Goal: Task Accomplishment & Management: Use online tool/utility

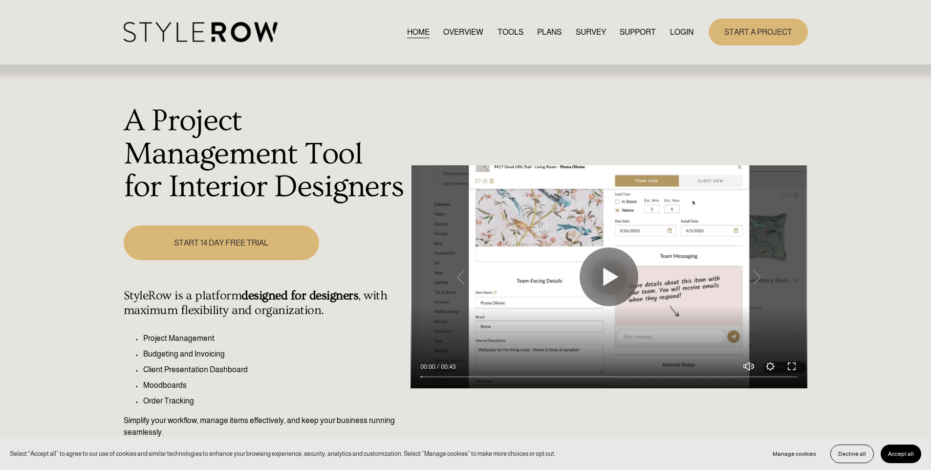
click at [683, 26] on link "LOGIN" at bounding box center [681, 31] width 23 height 13
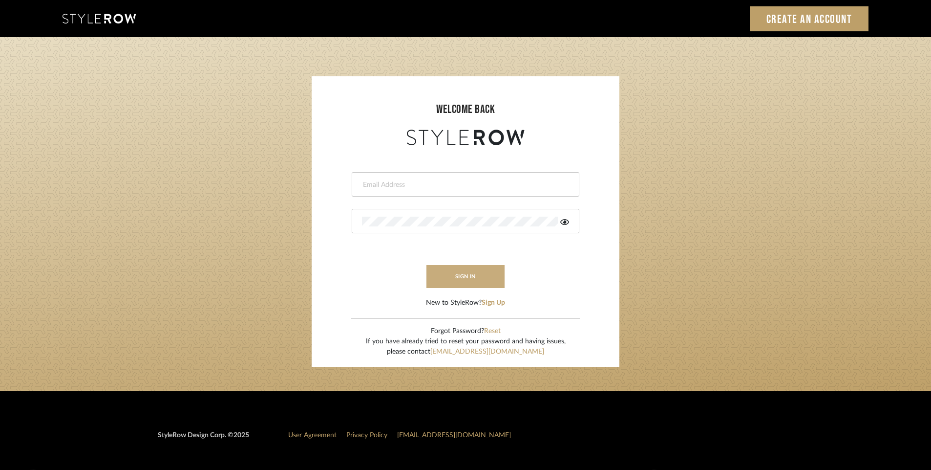
type input "info@theodorebinteriors.com"
click at [471, 276] on button "sign in" at bounding box center [466, 276] width 78 height 23
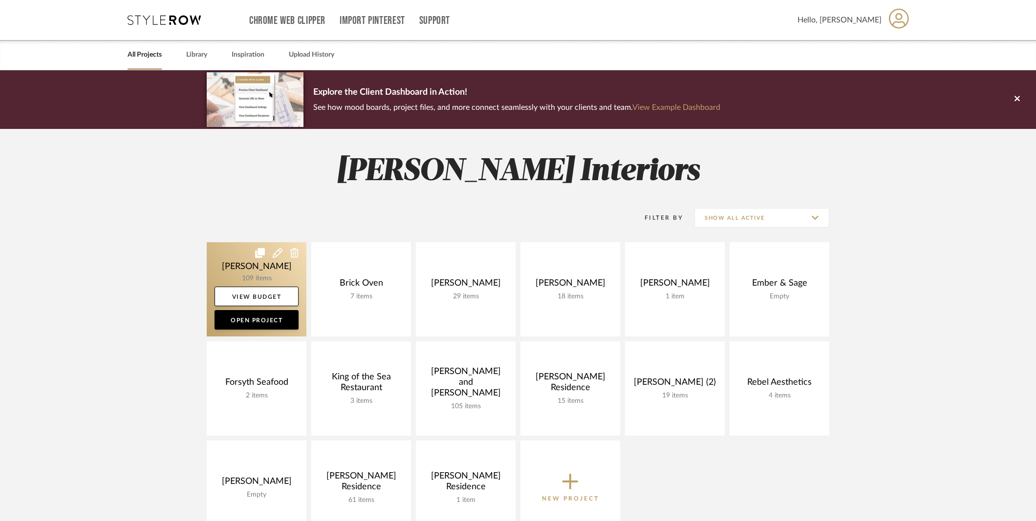
click at [282, 279] on link at bounding box center [257, 289] width 100 height 94
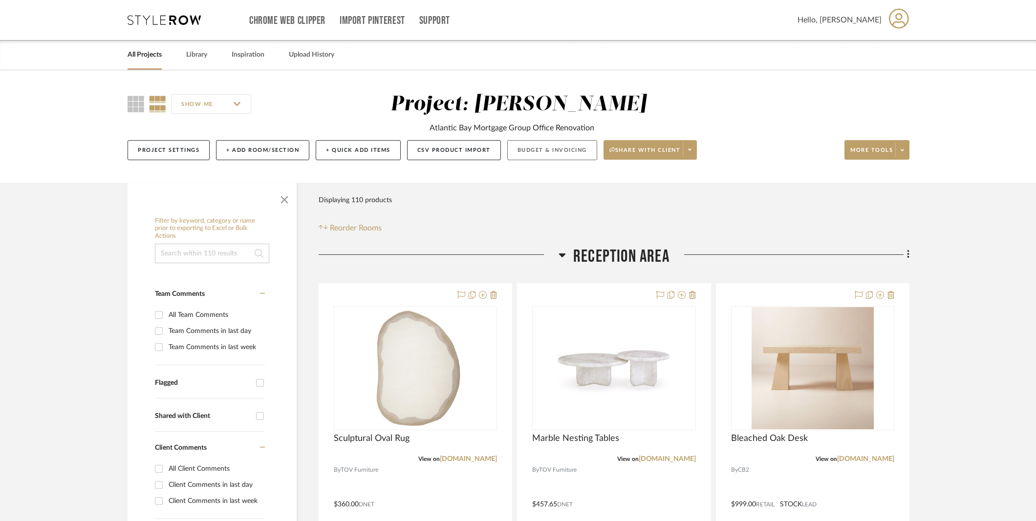
click at [537, 150] on button "Budget & Invoicing" at bounding box center [552, 150] width 90 height 20
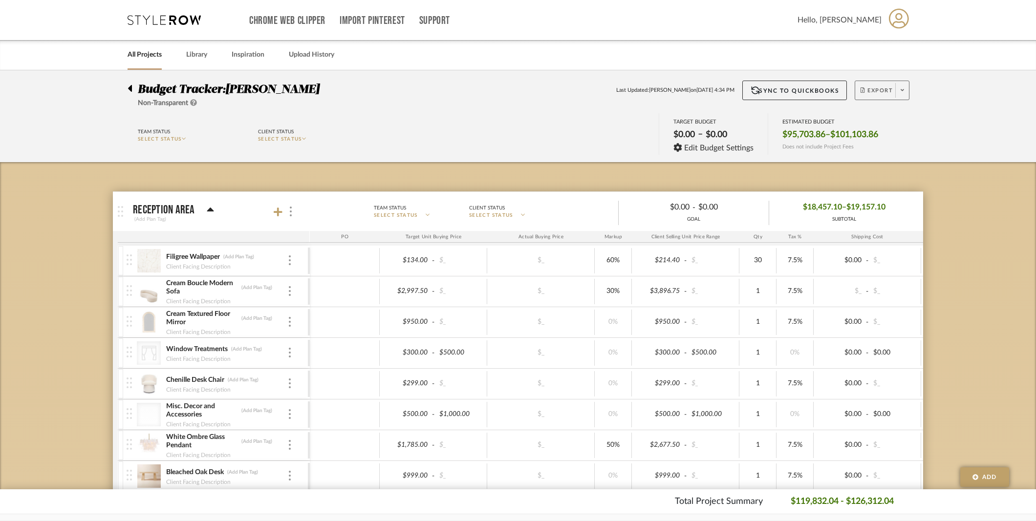
click at [884, 86] on button "Export" at bounding box center [882, 91] width 55 height 20
click at [873, 120] on span "Export PDF" at bounding box center [898, 118] width 73 height 8
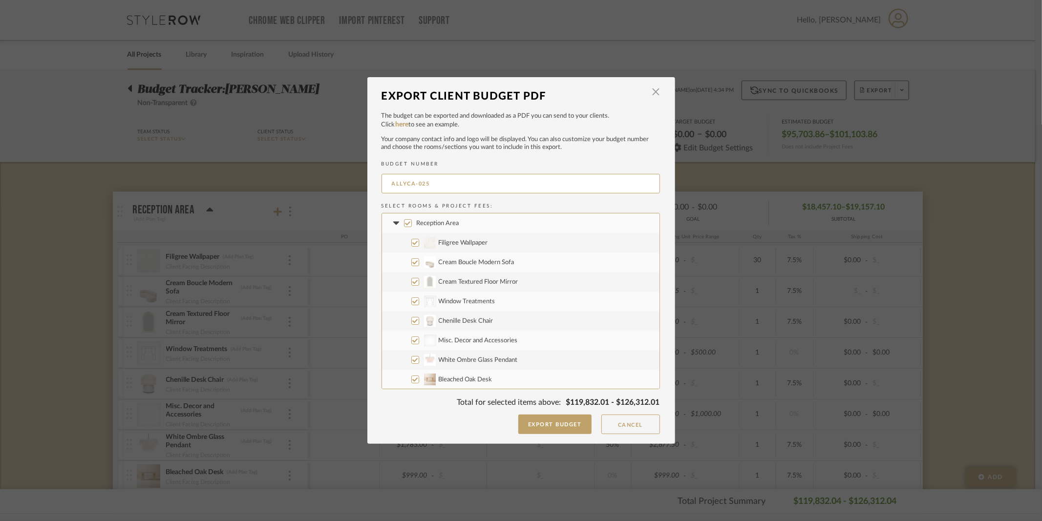
click at [455, 299] on span "Window Treatments" at bounding box center [467, 302] width 57 height 6
click at [419, 299] on input "CategoryIconFabrics Created with Sketch. Window Treatments" at bounding box center [415, 302] width 8 height 8
checkbox input "false"
click at [494, 341] on span "Misc. Decor and Accessories" at bounding box center [478, 341] width 79 height 6
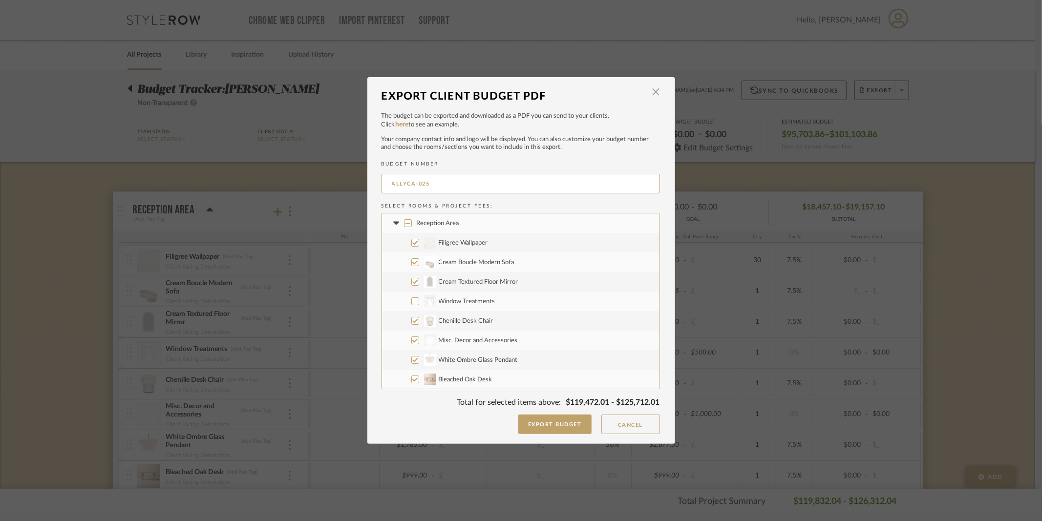
click at [419, 341] on input "Misc. Decor and Accessories" at bounding box center [415, 341] width 8 height 8
checkbox input "false"
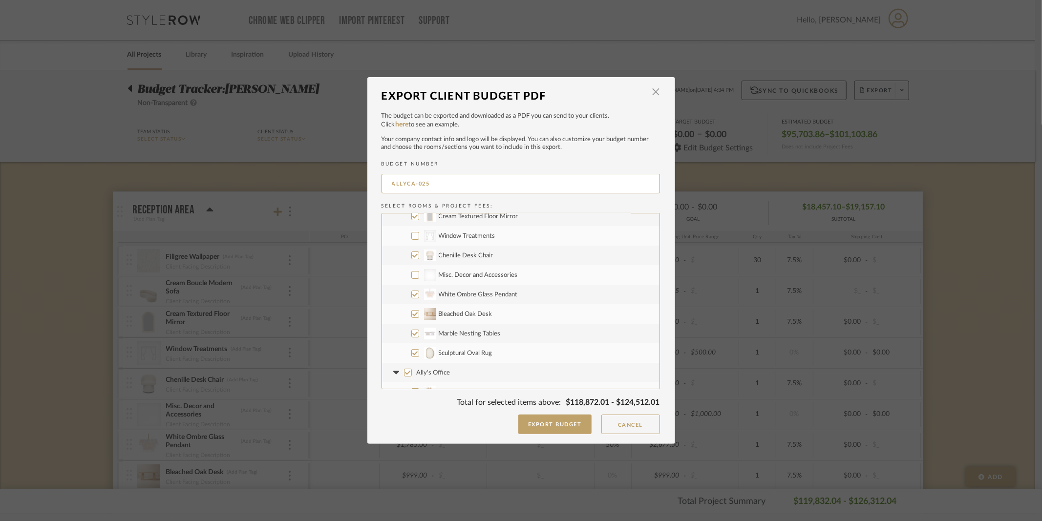
click at [460, 316] on span "Bleached Oak Desk" at bounding box center [466, 314] width 54 height 6
click at [419, 316] on input "Bleached Oak Desk" at bounding box center [415, 314] width 8 height 8
checkbox input "false"
click at [442, 347] on label "CategoryIconArt Created with Sketch. Wall Art" at bounding box center [521, 352] width 278 height 20
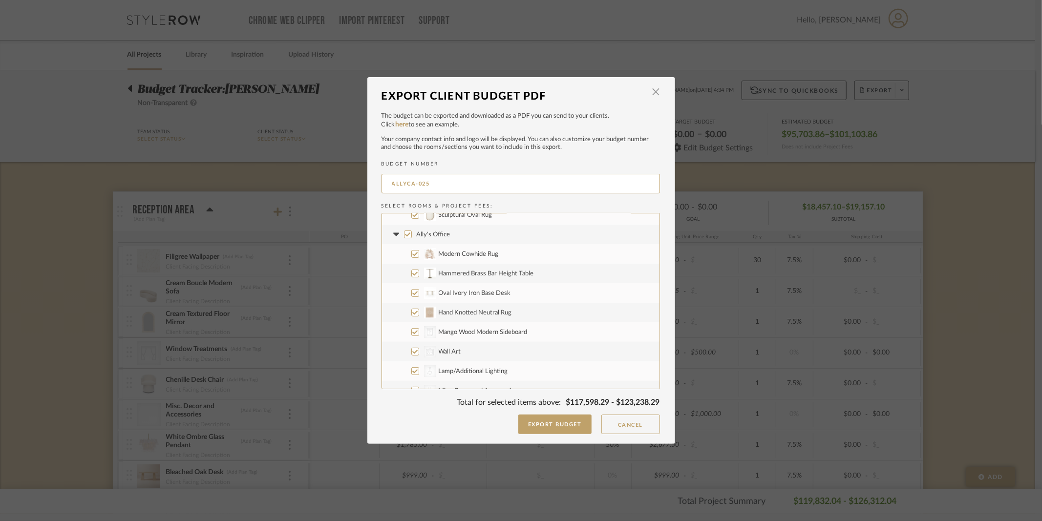
click at [419, 348] on input "CategoryIconArt Created with Sketch. Wall Art" at bounding box center [415, 352] width 8 height 8
checkbox input "false"
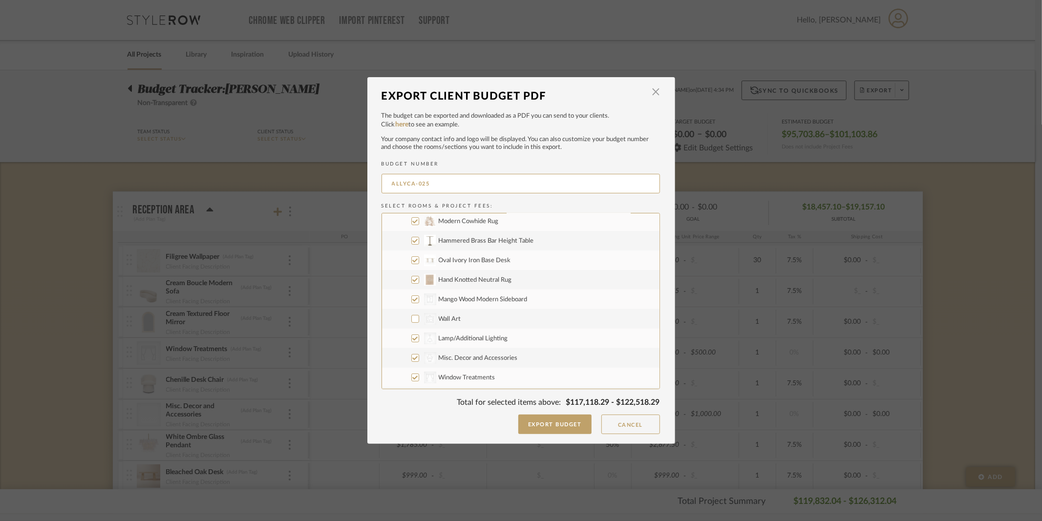
scroll to position [237, 0]
click at [456, 338] on span "Lamp/Additional Lighting" at bounding box center [473, 338] width 69 height 6
click at [419, 338] on input "CategoryIconLighting Created with Sketch. Lamp/Additional Lighting" at bounding box center [415, 338] width 8 height 8
checkbox input "false"
click at [461, 357] on span "Misc. Decor and Accessories" at bounding box center [478, 357] width 79 height 6
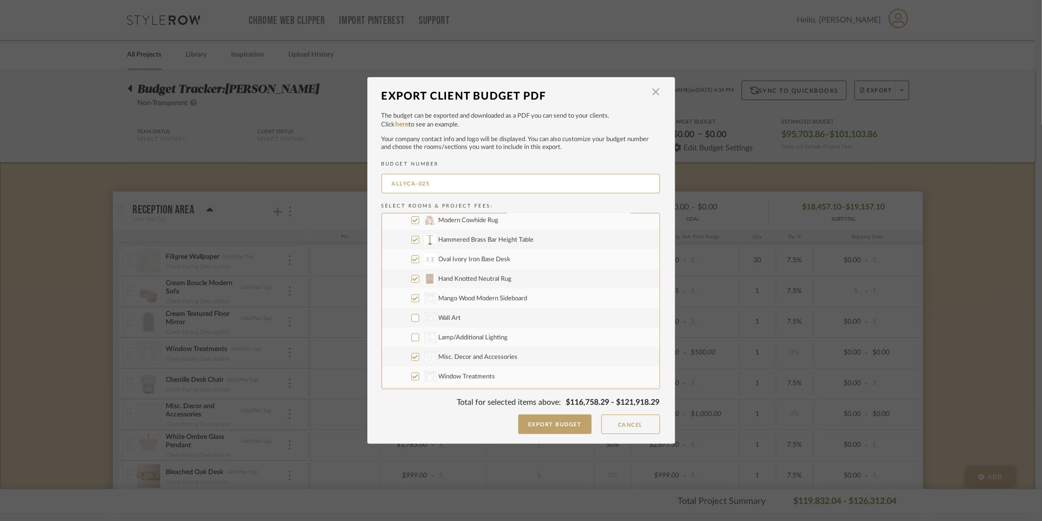
click at [419, 357] on input "CategoryIconAccessories Created with Sketch. Misc. Decor and Accessories" at bounding box center [415, 357] width 8 height 8
checkbox input "false"
click at [455, 378] on span "Window Treatments" at bounding box center [467, 377] width 57 height 6
click at [419, 378] on input "CategoryIconFabrics Created with Sketch. Window Treatments" at bounding box center [415, 377] width 8 height 8
checkbox input "false"
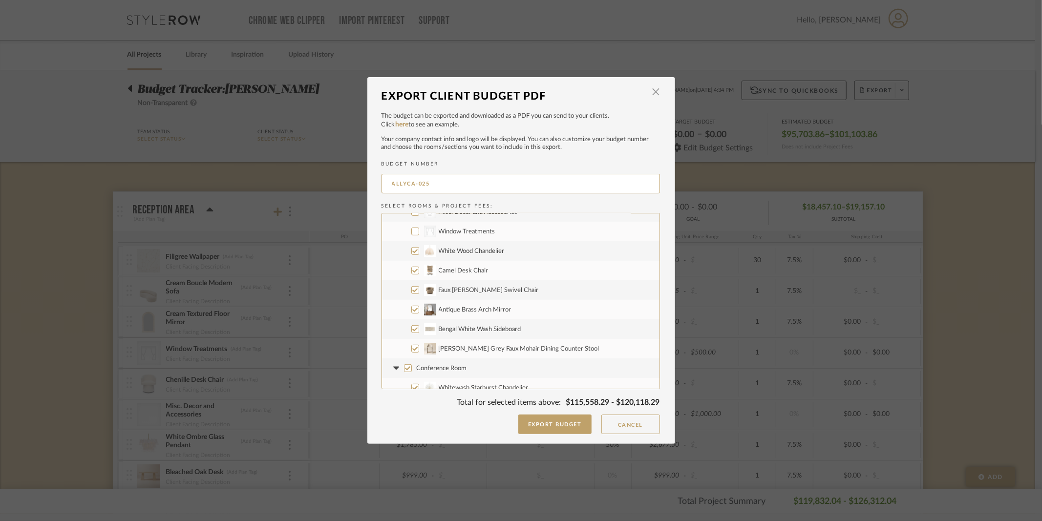
scroll to position [286, 0]
click at [466, 251] on span "Mango Wood Modern Sideboard" at bounding box center [483, 250] width 89 height 6
click at [419, 251] on input "CategoryIconStorage Created with Sketch. Mango Wood Modern Sideboard" at bounding box center [415, 250] width 8 height 8
checkbox input "false"
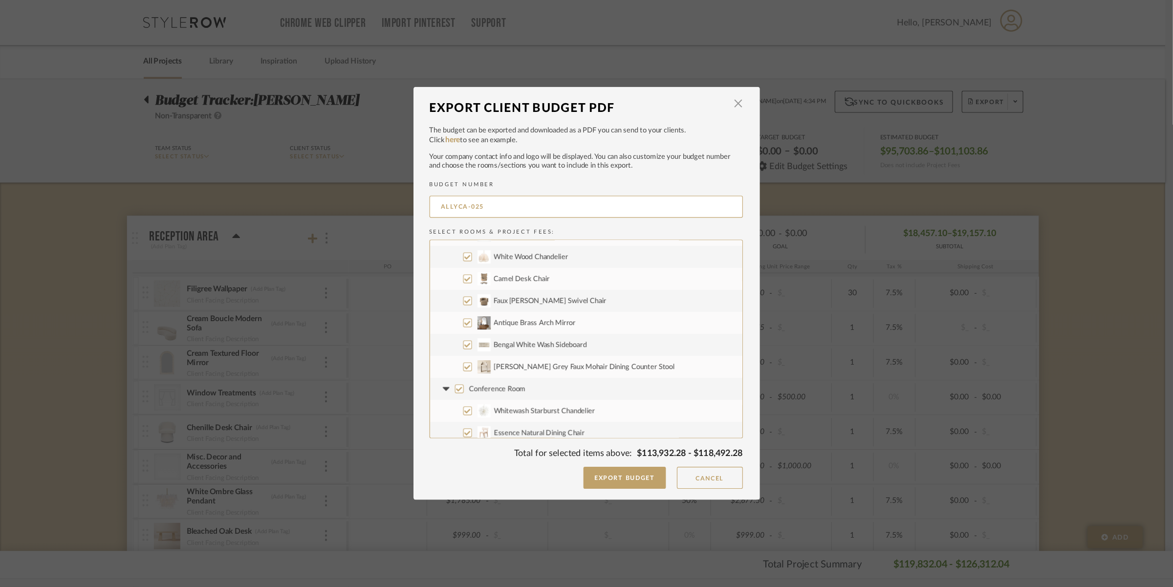
scroll to position [411, 0]
click at [493, 319] on span "Foley Grey Faux Mohair Dining Counter Stool" at bounding box center [519, 320] width 161 height 6
click at [419, 319] on input "Foley Grey Faux Mohair Dining Counter Stool" at bounding box center [415, 320] width 8 height 8
checkbox input "false"
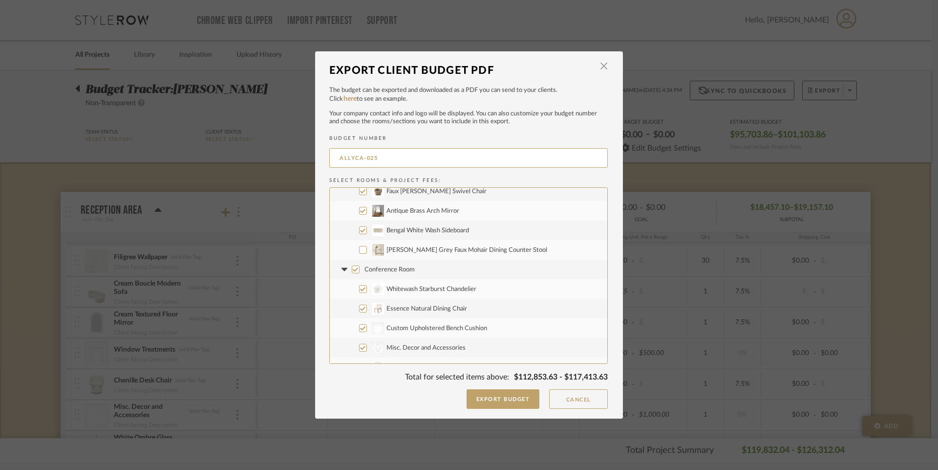
scroll to position [462, 0]
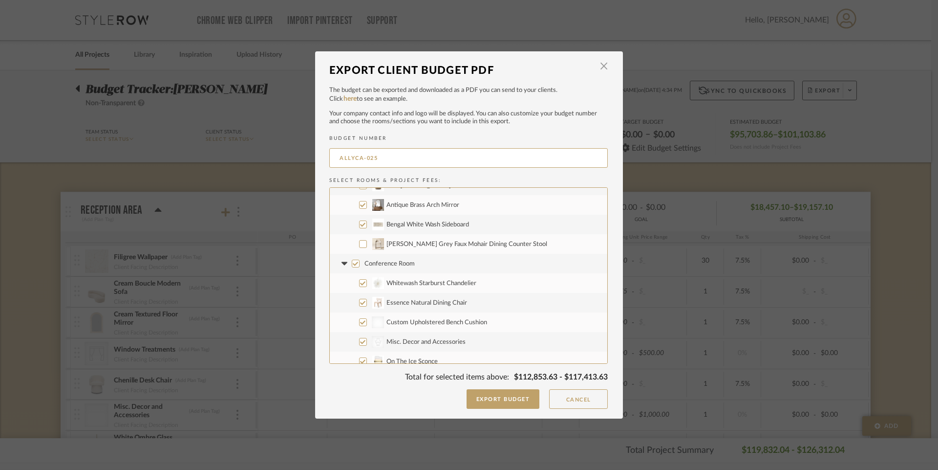
click at [454, 322] on span "Custom Upholstered Bench Cushion" at bounding box center [437, 322] width 101 height 6
click at [367, 322] on input "Custom Upholstered Bench Cushion" at bounding box center [363, 322] width 8 height 8
checkbox input "false"
click at [439, 341] on span "Misc. Decor and Accessories" at bounding box center [426, 342] width 79 height 6
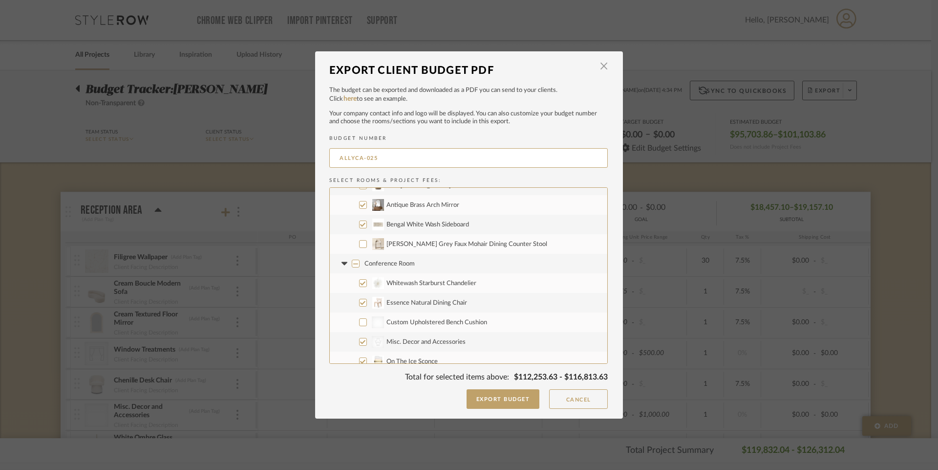
click at [367, 341] on input "CategoryIconAccessories Created with Sketch. Misc. Decor and Accessories" at bounding box center [363, 342] width 8 height 8
checkbox input "false"
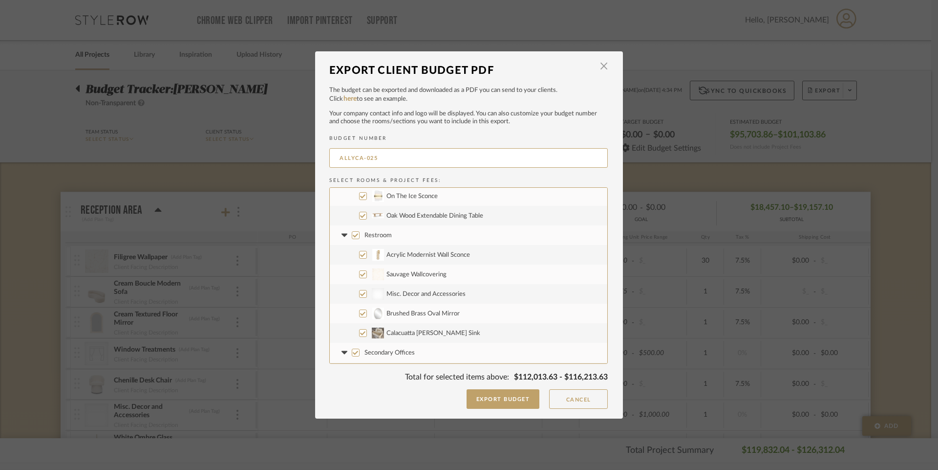
scroll to position [627, 0]
click at [442, 296] on span "Misc. Decor and Accessories" at bounding box center [426, 293] width 79 height 6
click at [367, 296] on input "Misc. Decor and Accessories" at bounding box center [363, 293] width 8 height 8
checkbox input "false"
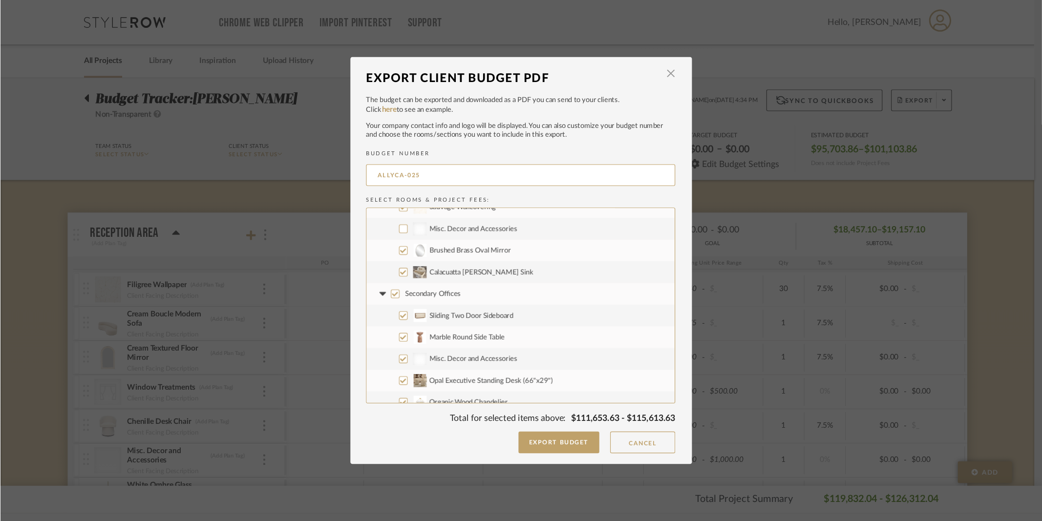
scroll to position [741, 0]
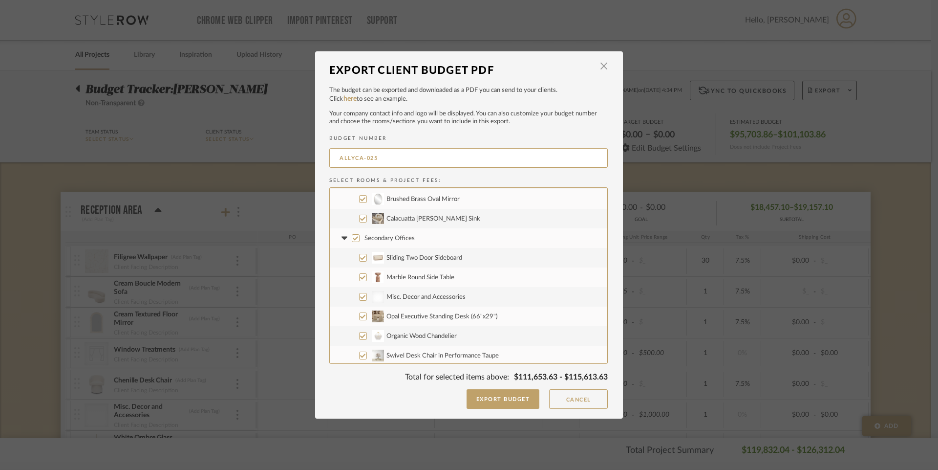
click at [352, 238] on input "Secondary Offices" at bounding box center [356, 238] width 8 height 8
checkbox input "false"
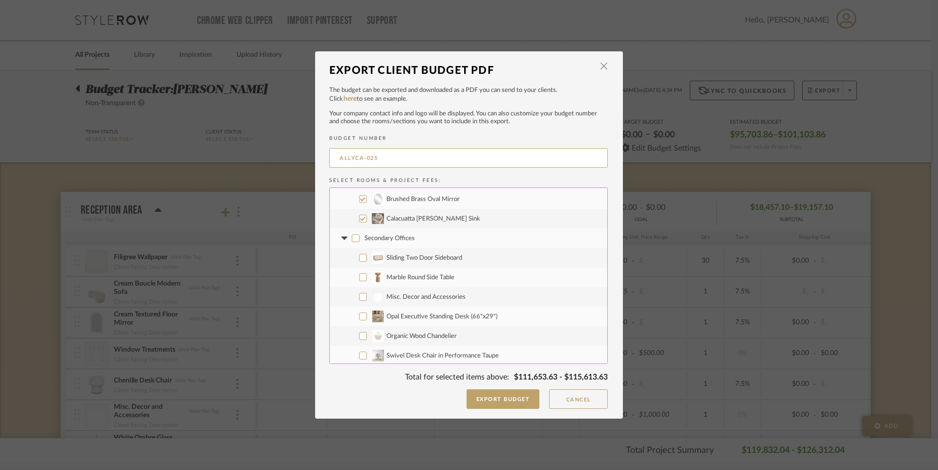
checkbox input "false"
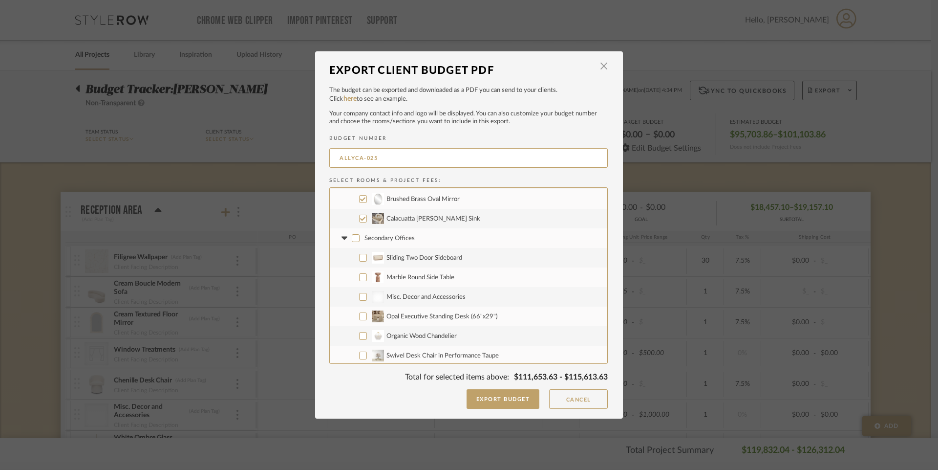
checkbox input "false"
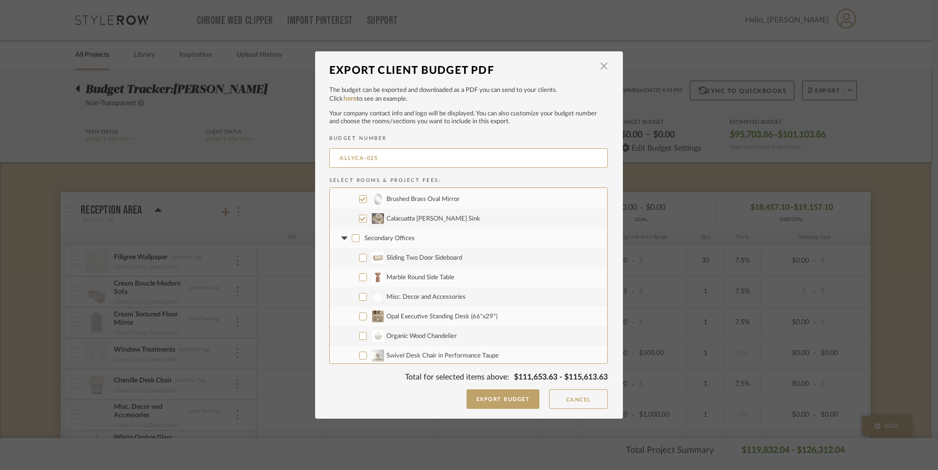
checkbox input "false"
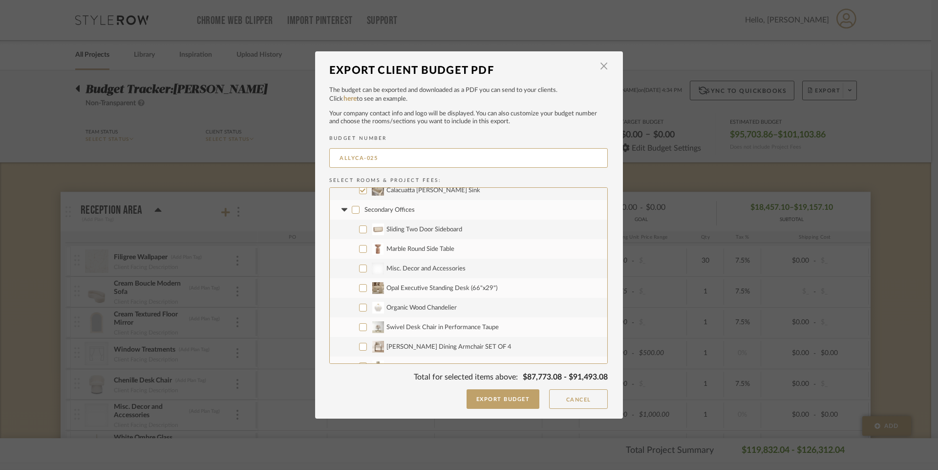
click at [427, 307] on span "Organic Wood Chandelier" at bounding box center [422, 307] width 70 height 6
click at [367, 307] on input "Organic Wood Chandelier" at bounding box center [363, 307] width 8 height 8
checkbox input "true"
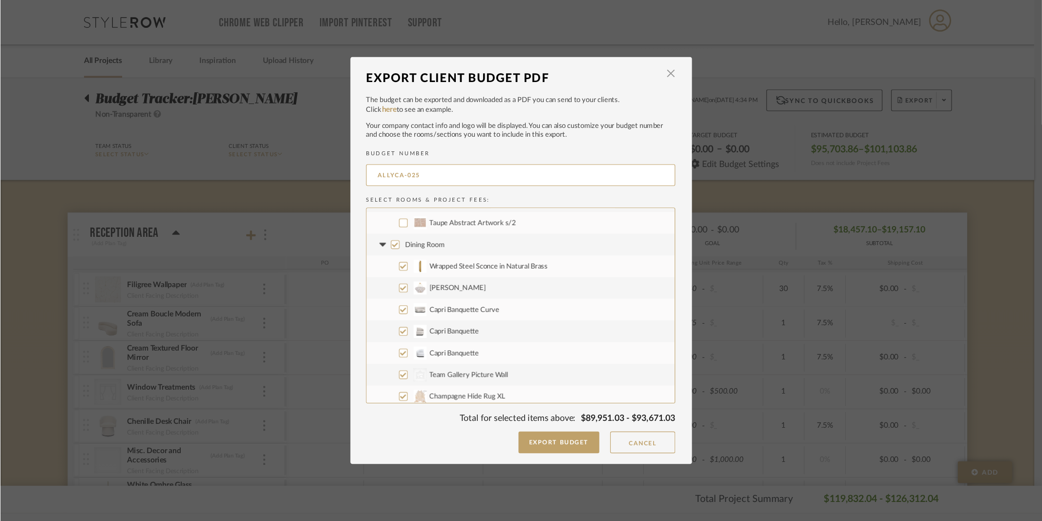
scroll to position [1062, 0]
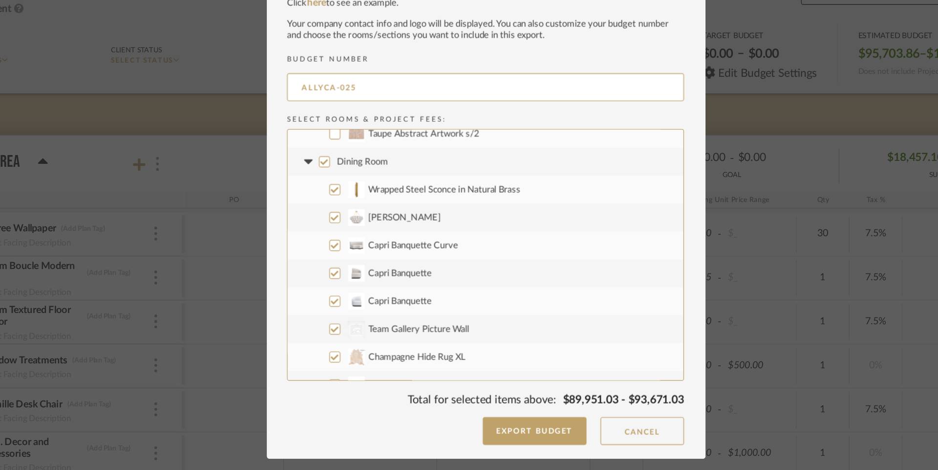
click at [418, 327] on span "Team Gallery Picture Wall" at bounding box center [422, 327] width 71 height 6
click at [367, 327] on input "CategoryIconArt Created with Sketch. Team Gallery Picture Wall" at bounding box center [363, 327] width 8 height 8
checkbox input "false"
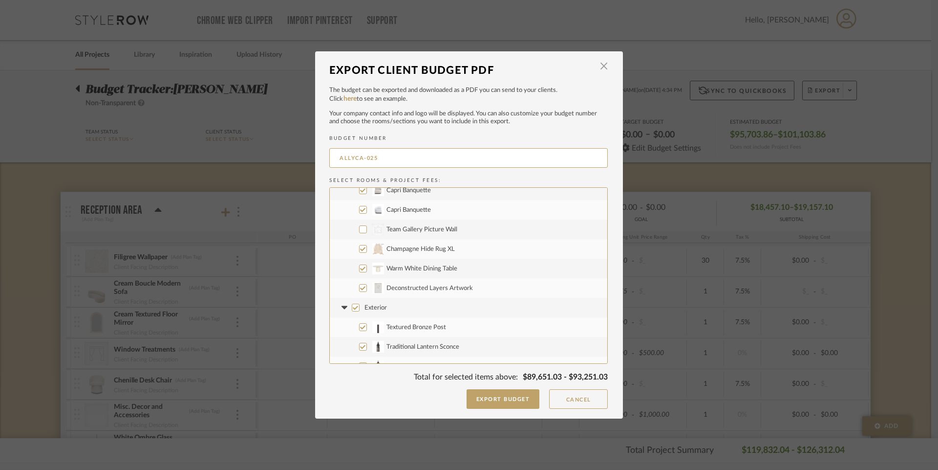
scroll to position [1163, 0]
click at [468, 285] on label "Deconstructed Layers Artwork" at bounding box center [469, 286] width 278 height 20
click at [367, 285] on input "Deconstructed Layers Artwork" at bounding box center [363, 285] width 8 height 8
checkbox input "false"
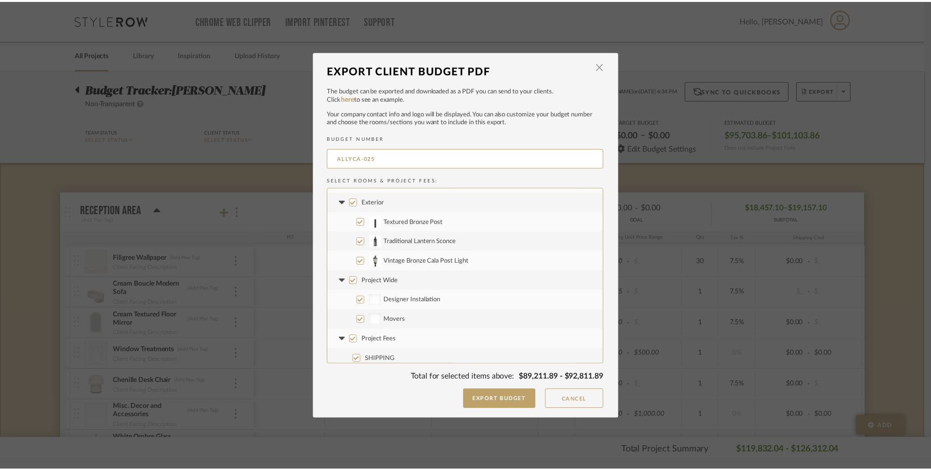
scroll to position [1271, 0]
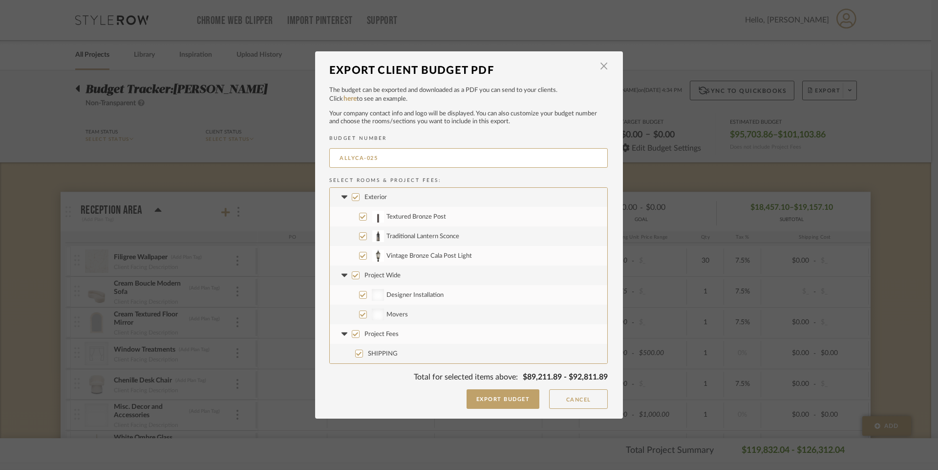
click at [352, 276] on input "Project Wide" at bounding box center [356, 275] width 8 height 8
checkbox input "false"
click at [352, 333] on input "Project Fees" at bounding box center [356, 334] width 8 height 8
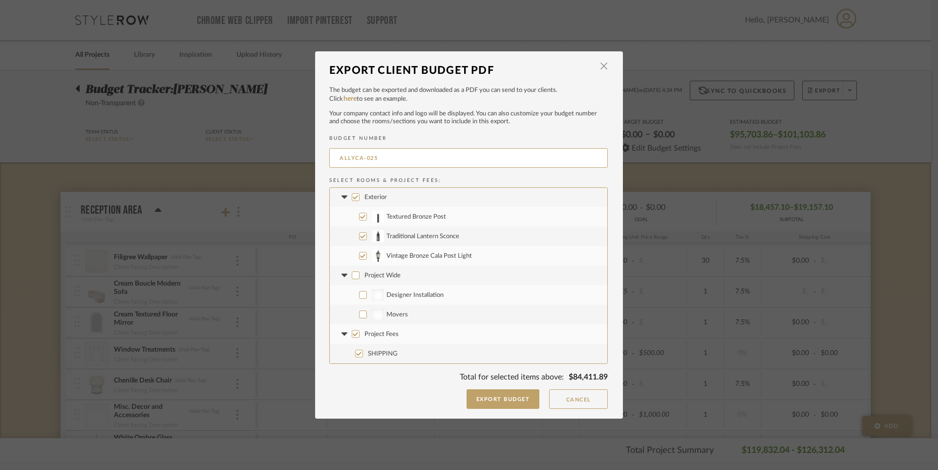
checkbox input "false"
click at [490, 398] on button "Export Budget" at bounding box center [503, 399] width 73 height 20
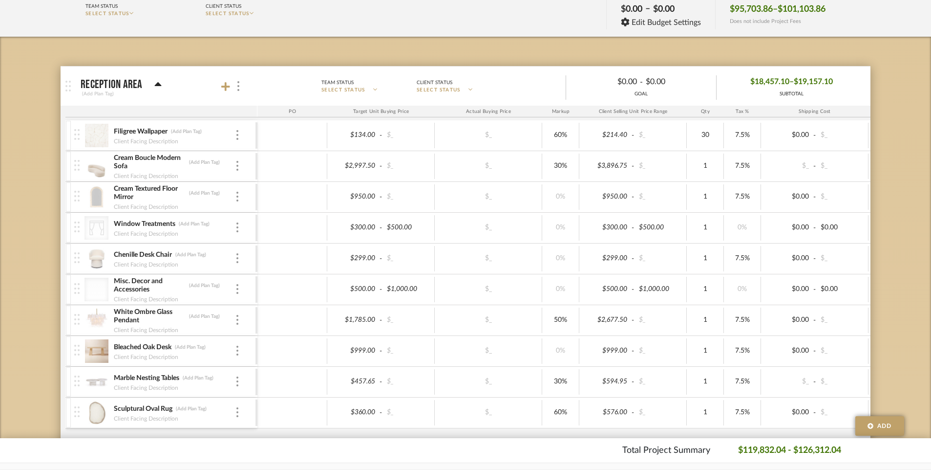
scroll to position [129, 0]
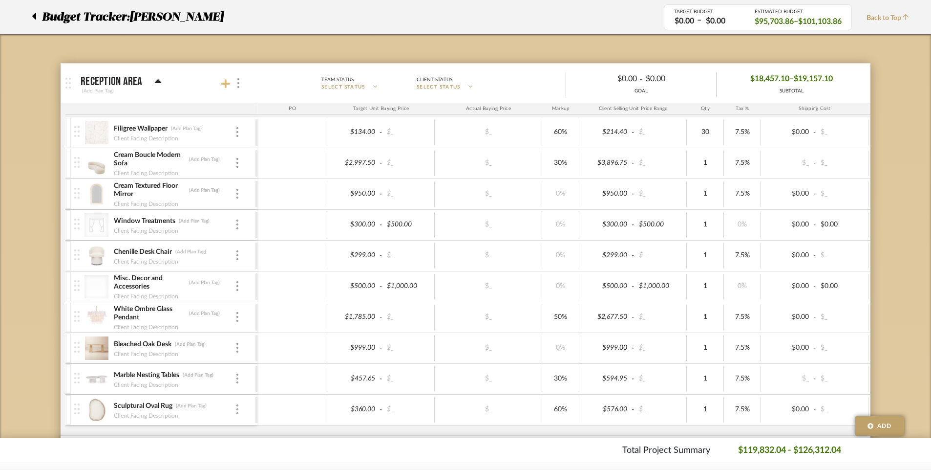
click at [226, 83] on icon at bounding box center [225, 83] width 9 height 9
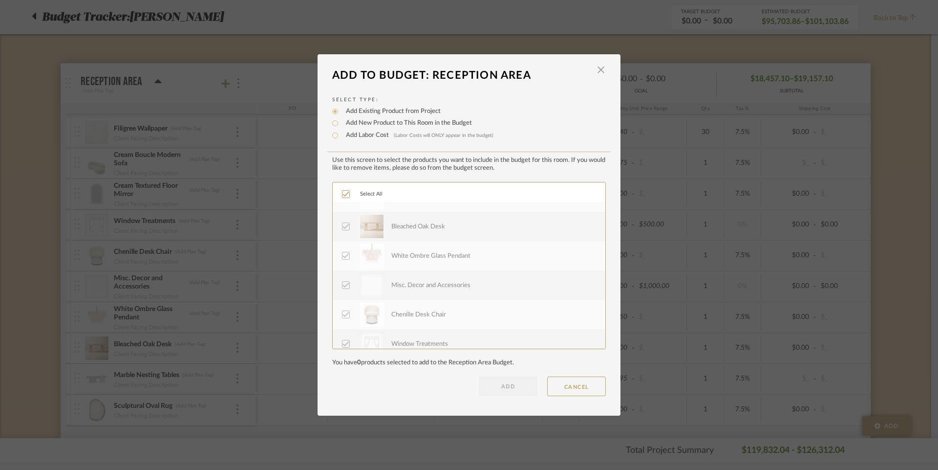
scroll to position [0, 0]
click at [562, 387] on button "CANCEL" at bounding box center [576, 386] width 59 height 20
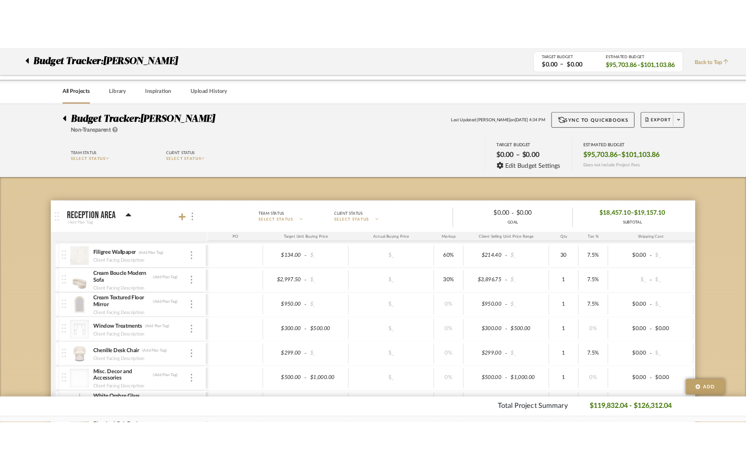
scroll to position [129, 0]
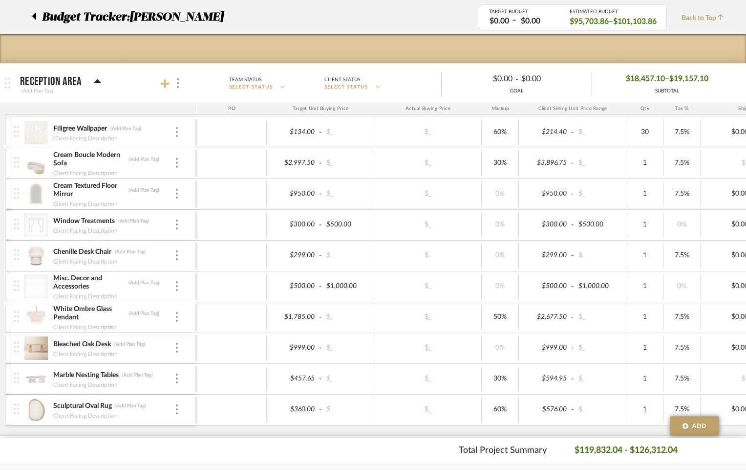
click at [164, 83] on icon at bounding box center [165, 83] width 9 height 9
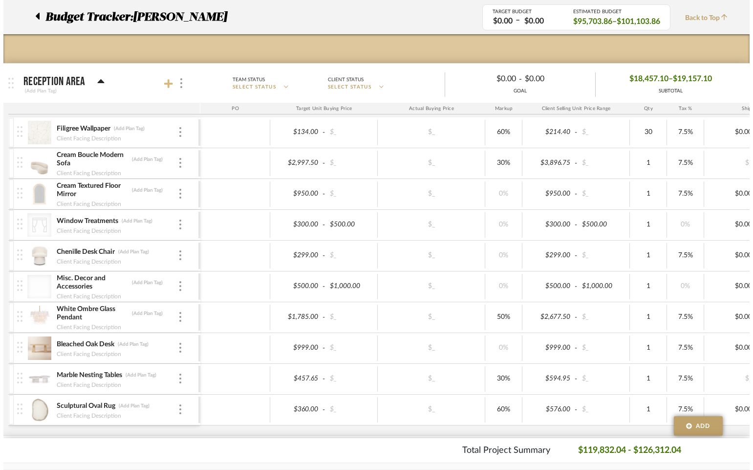
scroll to position [0, 0]
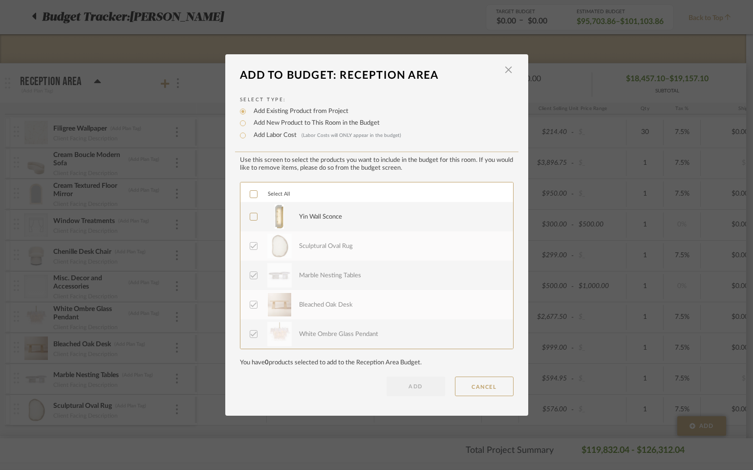
click at [318, 217] on div "Yin Wall Sconce" at bounding box center [320, 217] width 43 height 10
click at [425, 385] on button "ADD" at bounding box center [416, 386] width 59 height 20
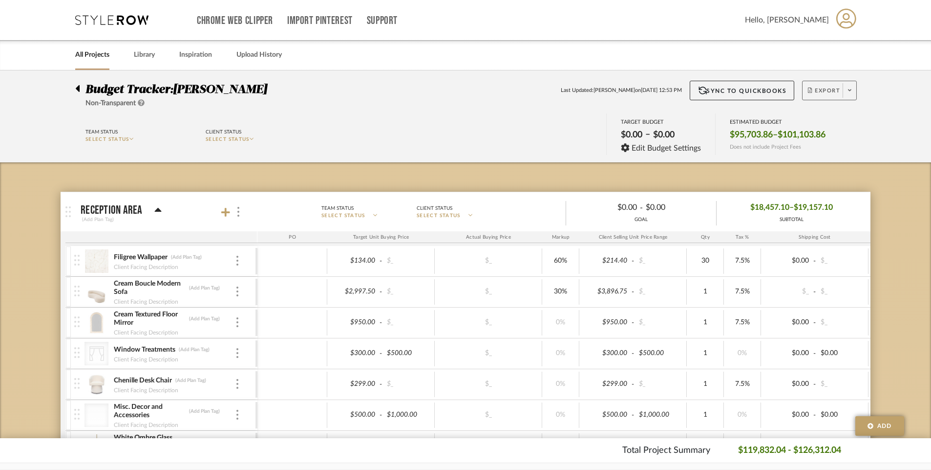
click at [823, 91] on span "Export" at bounding box center [824, 94] width 32 height 15
click at [846, 122] on span "Export PDF" at bounding box center [846, 118] width 73 height 8
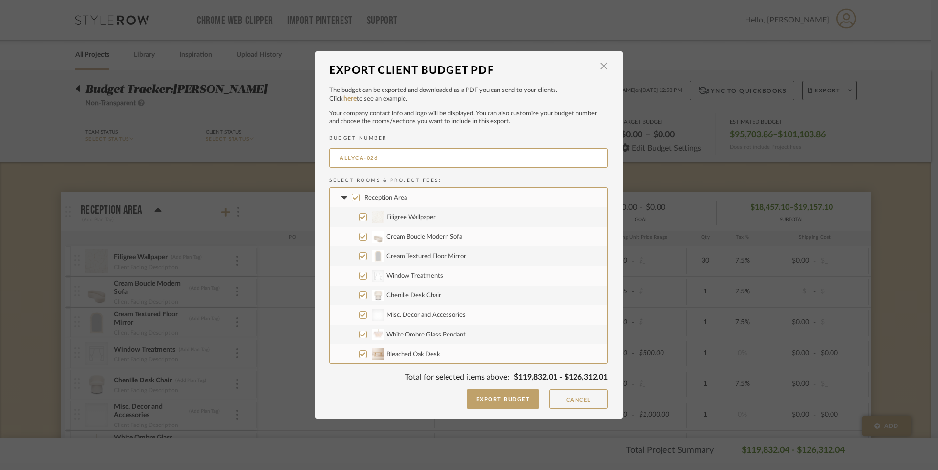
click at [418, 278] on span "Window Treatments" at bounding box center [415, 276] width 57 height 6
click at [367, 278] on input "CategoryIconFabrics Created with Sketch. Window Treatments" at bounding box center [363, 276] width 8 height 8
checkbox input "false"
click at [429, 318] on label "Misc. Decor and Accessories" at bounding box center [469, 315] width 278 height 20
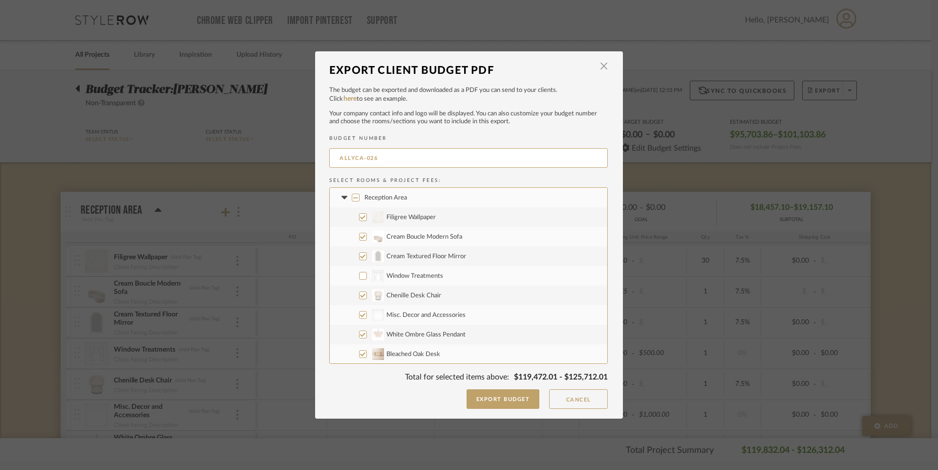
click at [367, 318] on input "Misc. Decor and Accessories" at bounding box center [363, 315] width 8 height 8
checkbox input "false"
click at [416, 272] on span "Bleached Oak Desk" at bounding box center [414, 274] width 54 height 6
click at [367, 272] on input "Bleached Oak Desk" at bounding box center [363, 274] width 8 height 8
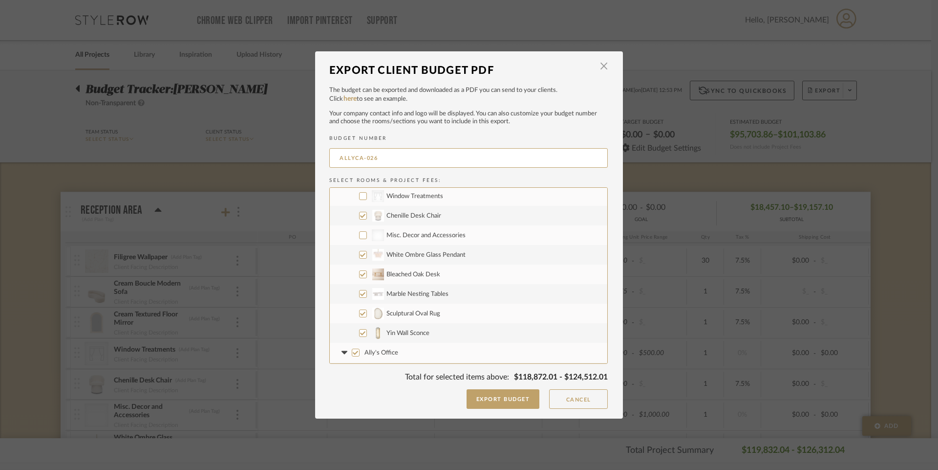
checkbox input "false"
click at [408, 249] on span "Mango Wood Modern Sideboard" at bounding box center [431, 247] width 89 height 6
click at [367, 249] on input "CategoryIconStorage Created with Sketch. Mango Wood Modern Sideboard" at bounding box center [363, 247] width 8 height 8
checkbox input "false"
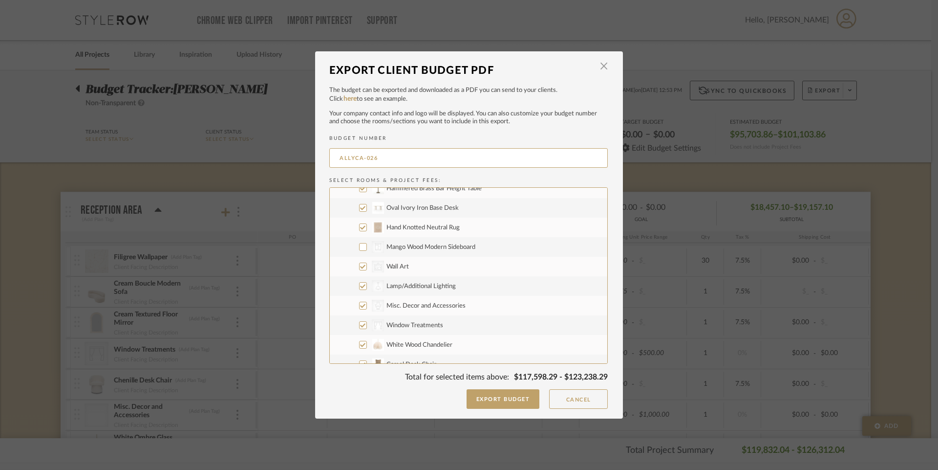
checkbox input "false"
click at [391, 268] on span "Wall Art" at bounding box center [398, 266] width 22 height 6
click at [367, 268] on input "CategoryIconArt Created with Sketch. Wall Art" at bounding box center [363, 266] width 8 height 8
checkbox input "false"
click at [406, 291] on label "CategoryIconLighting Created with Sketch. Lamp/Additional Lighting" at bounding box center [469, 286] width 278 height 20
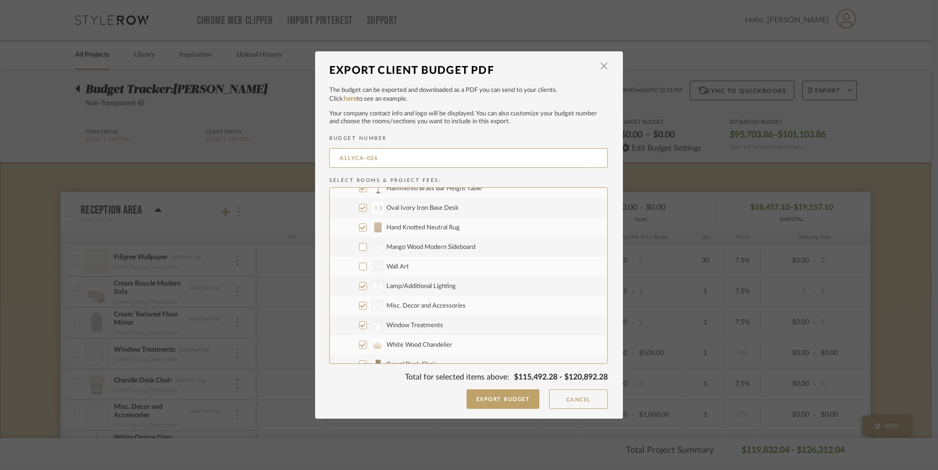
click at [367, 290] on input "CategoryIconLighting Created with Sketch. Lamp/Additional Lighting" at bounding box center [363, 286] width 8 height 8
checkbox input "false"
click at [420, 307] on span "Misc. Decor and Accessories" at bounding box center [426, 305] width 79 height 6
click at [367, 307] on input "CategoryIconAccessories Created with Sketch. Misc. Decor and Accessories" at bounding box center [363, 305] width 8 height 8
checkbox input "false"
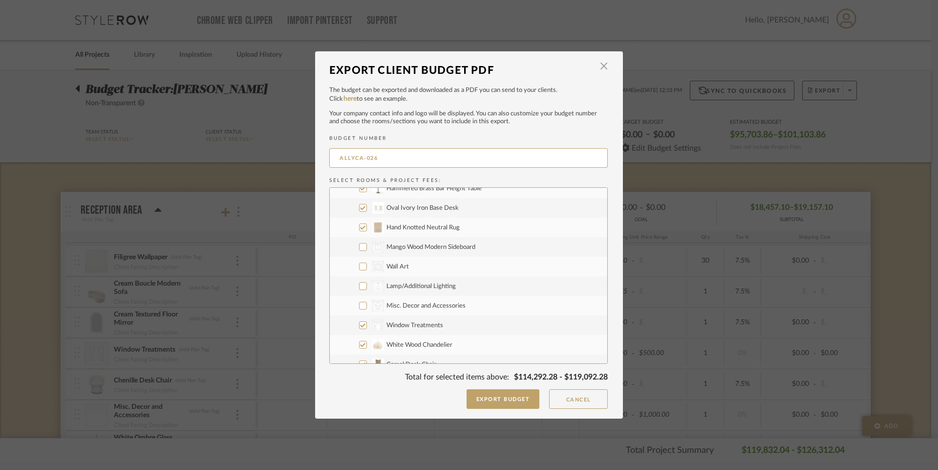
click at [408, 323] on span "Window Treatments" at bounding box center [415, 325] width 57 height 6
click at [367, 323] on input "CategoryIconFabrics Created with Sketch. Window Treatments" at bounding box center [363, 325] width 8 height 8
checkbox input "false"
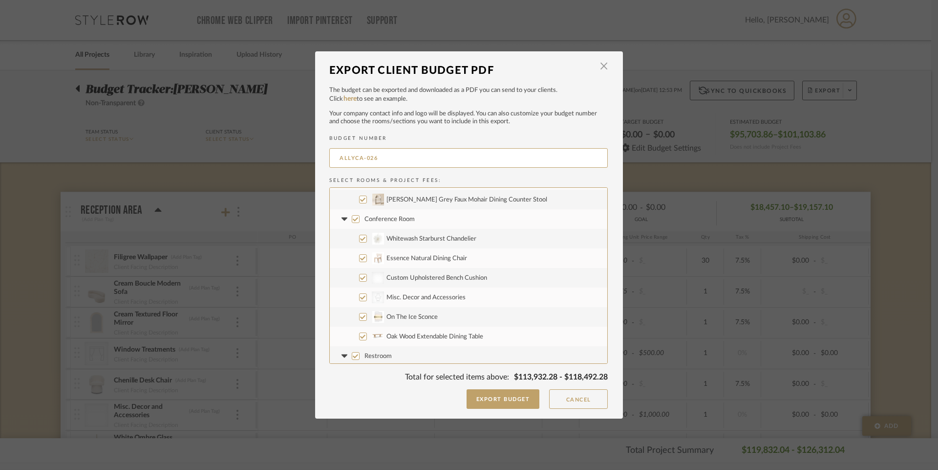
click at [441, 202] on span "Foley Grey Faux Mohair Dining Counter Stool" at bounding box center [467, 199] width 161 height 6
click at [367, 202] on input "Foley Grey Faux Mohair Dining Counter Stool" at bounding box center [363, 199] width 8 height 8
checkbox input "false"
click at [439, 300] on span "Misc. Decor and Accessories" at bounding box center [426, 297] width 79 height 6
click at [367, 300] on input "CategoryIconAccessories Created with Sketch. Misc. Decor and Accessories" at bounding box center [363, 297] width 8 height 8
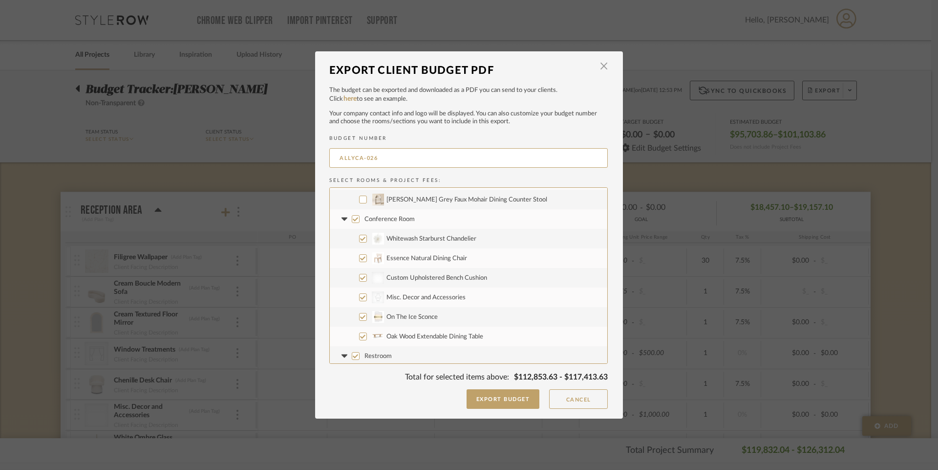
checkbox input "false"
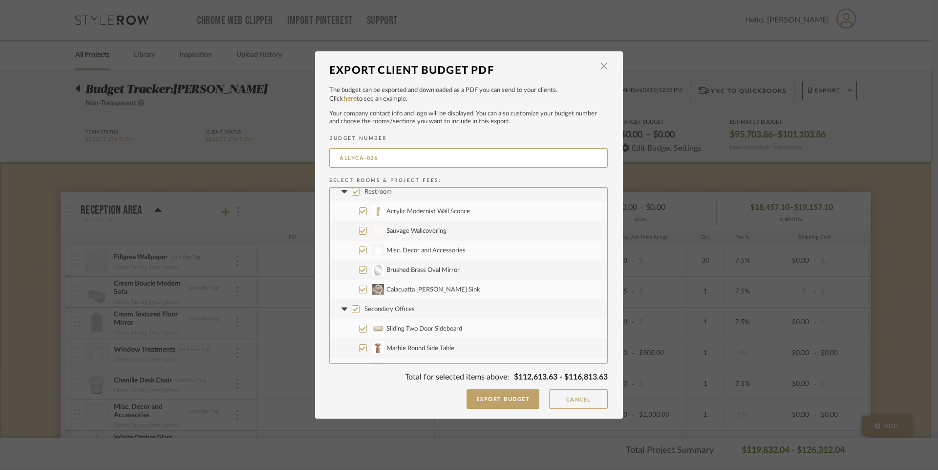
scroll to position [698, 0]
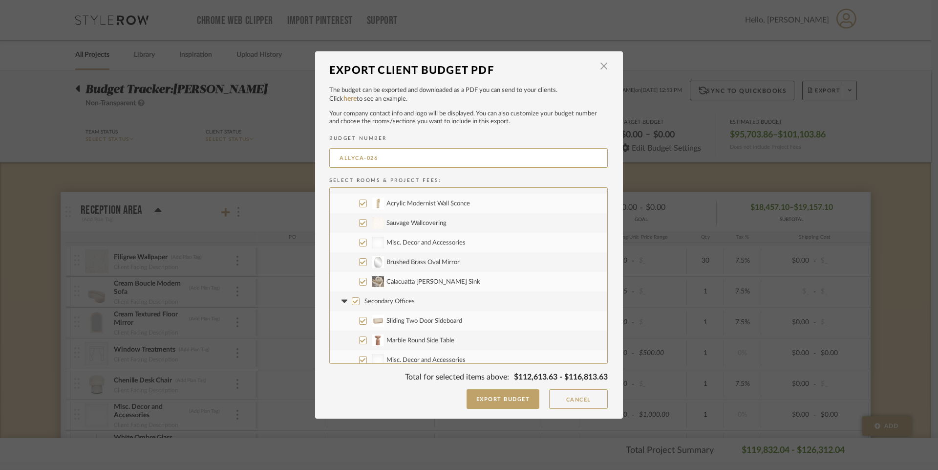
click at [396, 240] on span "Misc. Decor and Accessories" at bounding box center [426, 242] width 79 height 6
click at [367, 240] on input "Misc. Decor and Accessories" at bounding box center [363, 242] width 8 height 8
checkbox input "false"
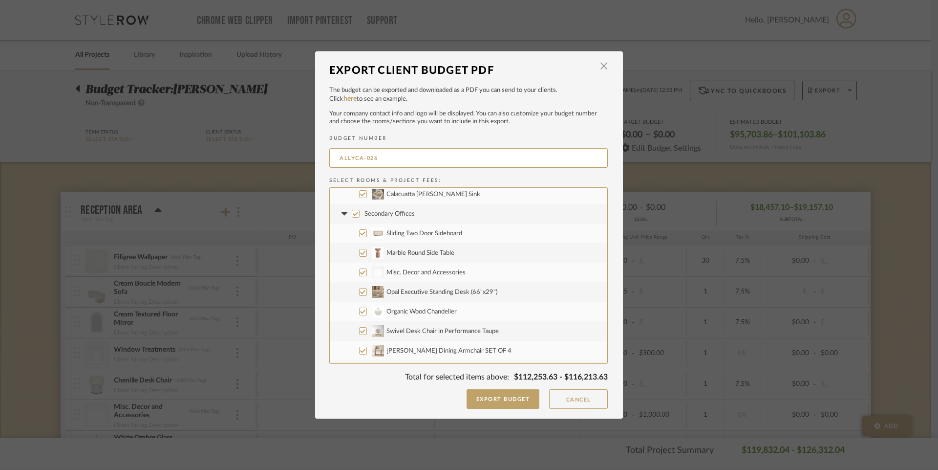
scroll to position [791, 0]
click at [352, 204] on input "Secondary Offices" at bounding box center [356, 208] width 8 height 8
checkbox input "false"
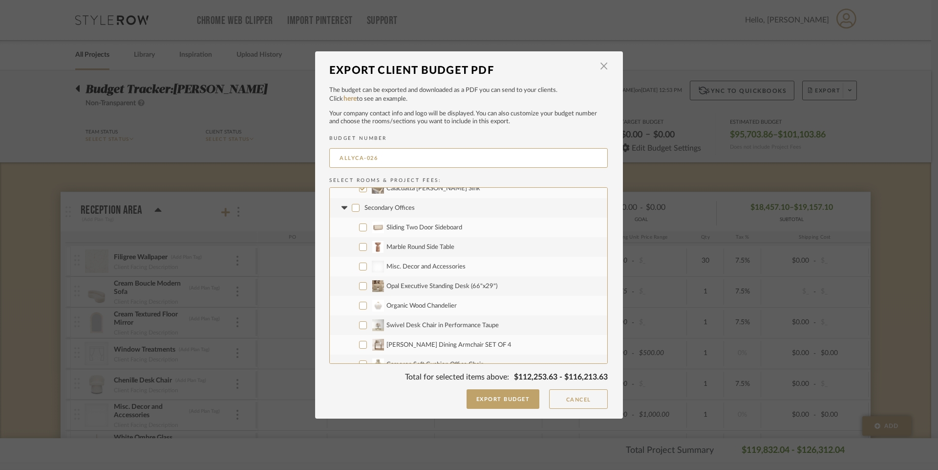
checkbox input "false"
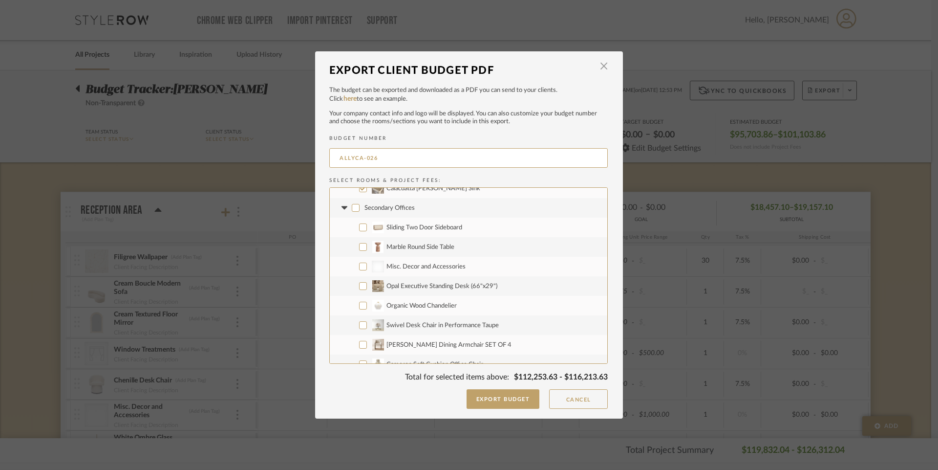
checkbox input "false"
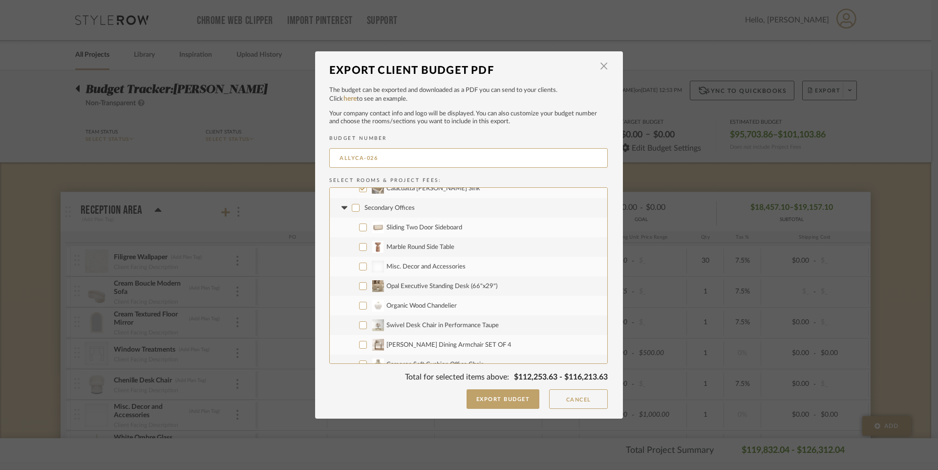
checkbox input "false"
click at [360, 304] on input "Organic Wood Chandelier" at bounding box center [363, 305] width 8 height 8
checkbox input "true"
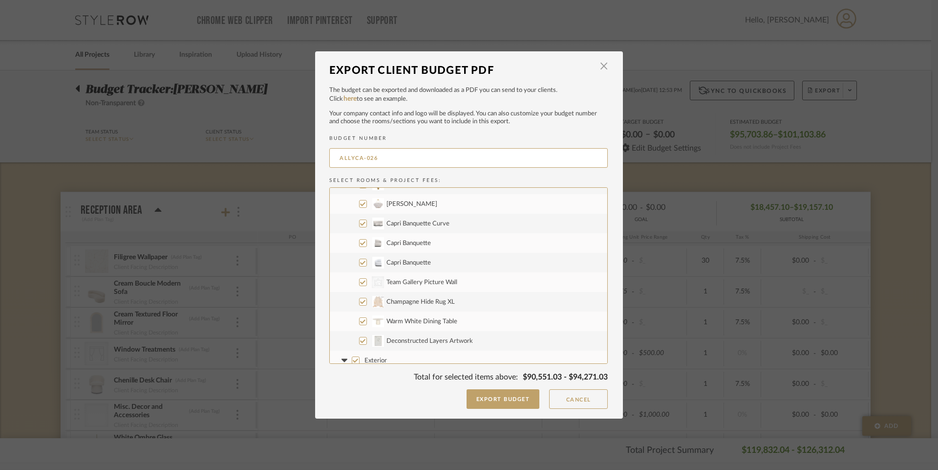
scroll to position [1128, 0]
click at [398, 285] on label "CategoryIconArt Created with Sketch. Team Gallery Picture Wall" at bounding box center [469, 282] width 278 height 20
click at [367, 285] on input "CategoryIconArt Created with Sketch. Team Gallery Picture Wall" at bounding box center [363, 282] width 8 height 8
checkbox input "false"
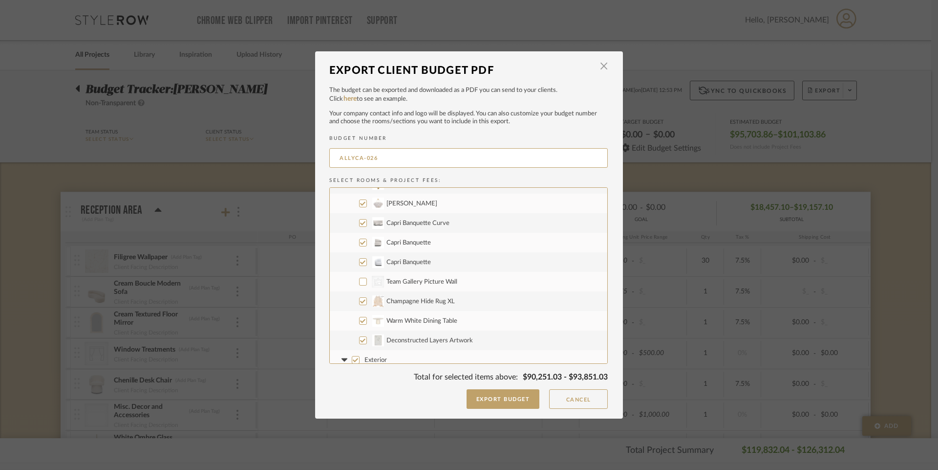
click at [397, 342] on span "Deconstructed Layers Artwork" at bounding box center [430, 340] width 86 height 6
click at [367, 342] on input "Deconstructed Layers Artwork" at bounding box center [363, 340] width 8 height 8
checkbox input "false"
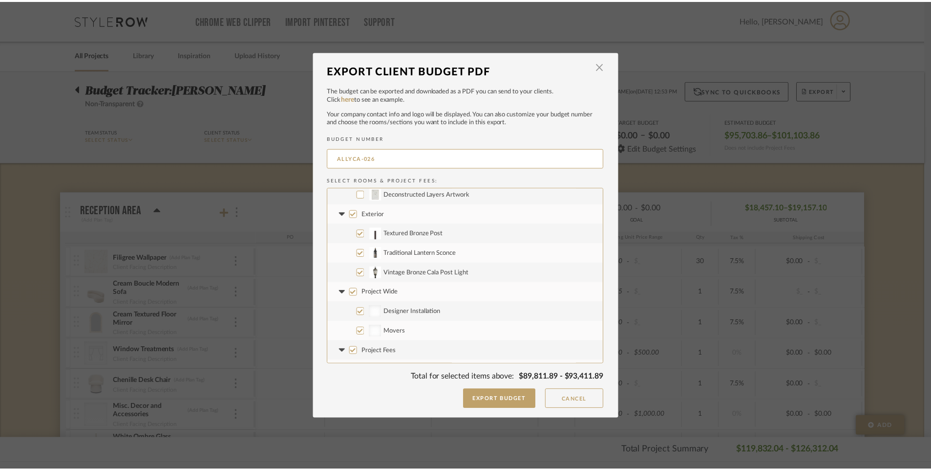
scroll to position [1290, 0]
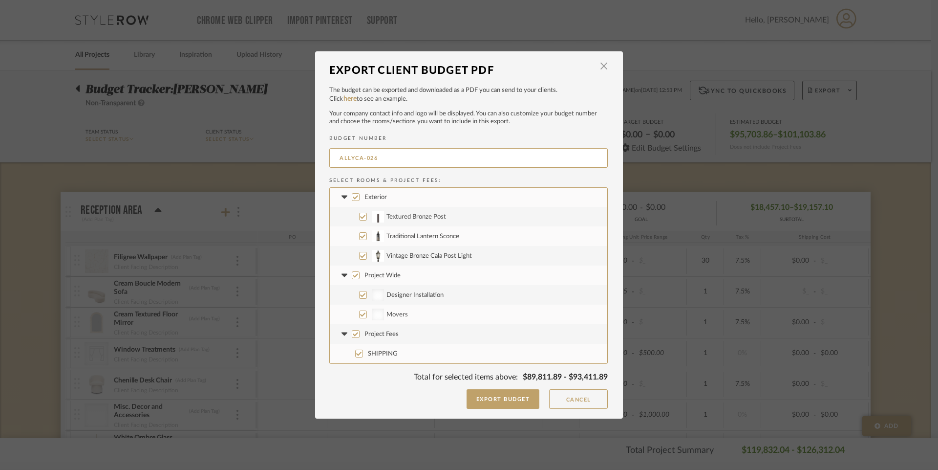
click at [352, 273] on input "Project Wide" at bounding box center [356, 275] width 8 height 8
checkbox input "false"
click at [352, 334] on input "Project Fees" at bounding box center [356, 334] width 8 height 8
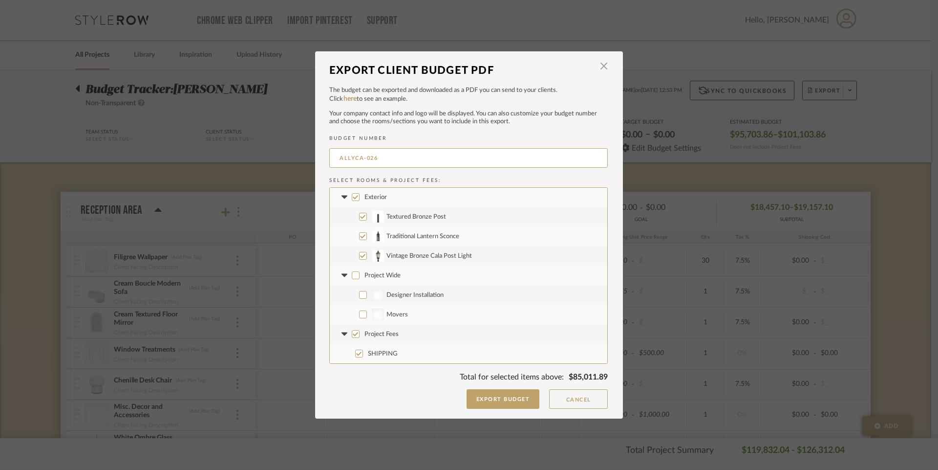
checkbox input "false"
click at [491, 402] on button "Export Budget" at bounding box center [503, 399] width 73 height 20
